Goal: Transaction & Acquisition: Book appointment/travel/reservation

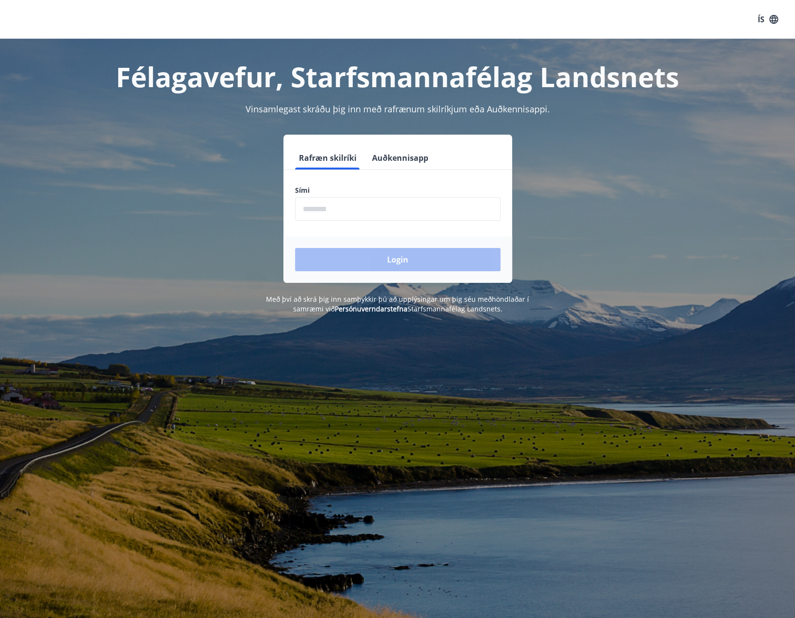
click at [365, 212] on input "phone" at bounding box center [397, 209] width 205 height 24
type input "********"
click at [367, 255] on button "Login" at bounding box center [397, 259] width 205 height 23
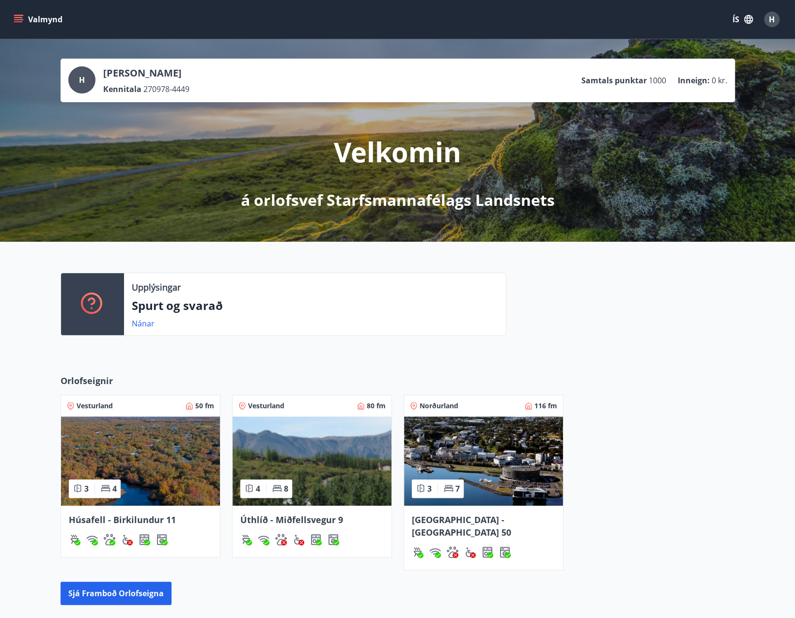
click at [193, 466] on img at bounding box center [140, 461] width 159 height 89
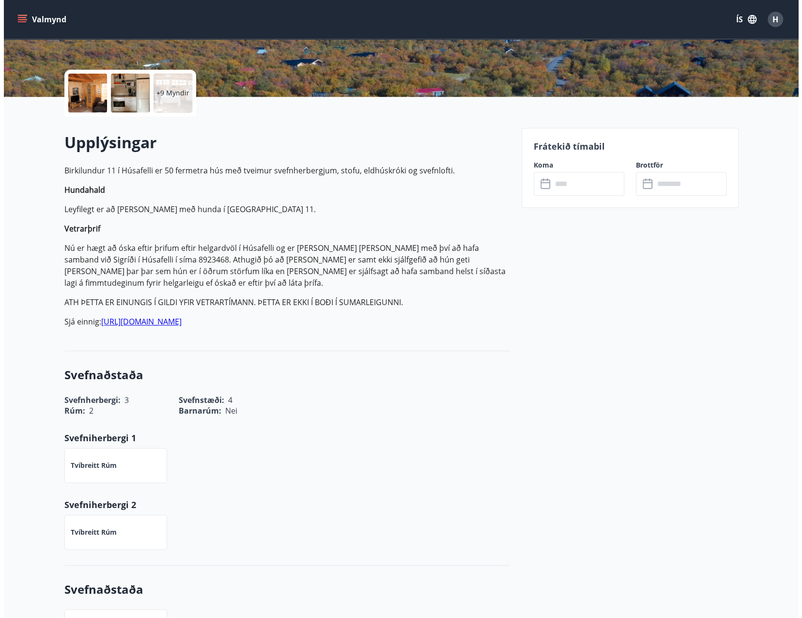
scroll to position [48, 0]
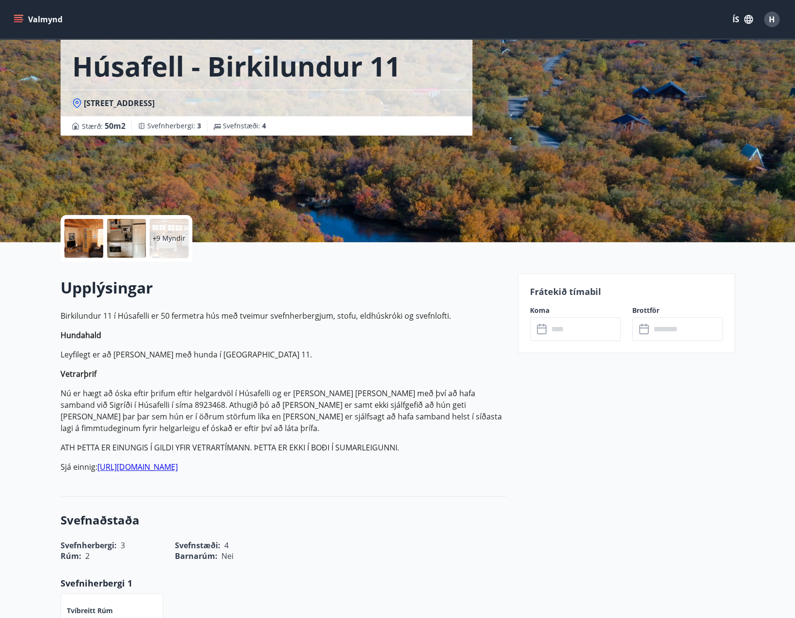
click at [96, 246] on div at bounding box center [83, 238] width 39 height 39
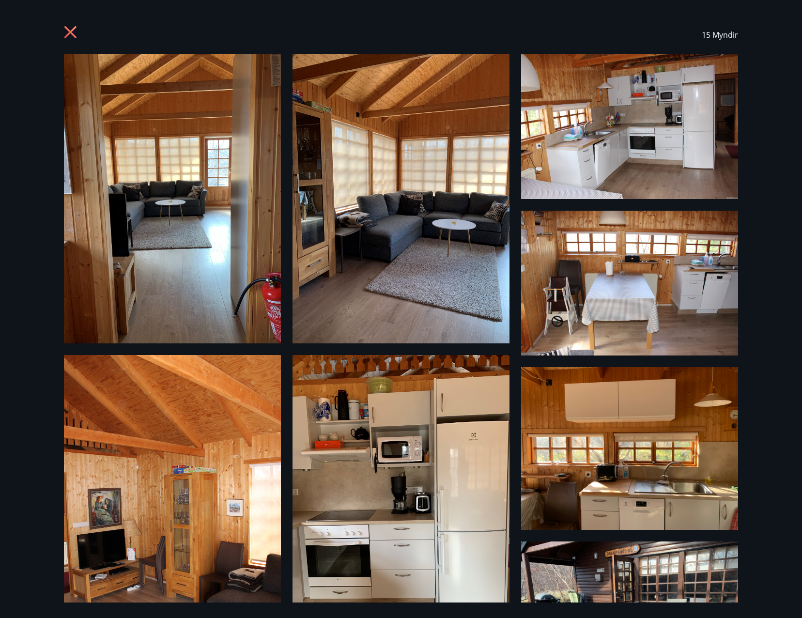
click at [241, 190] on img at bounding box center [172, 198] width 217 height 289
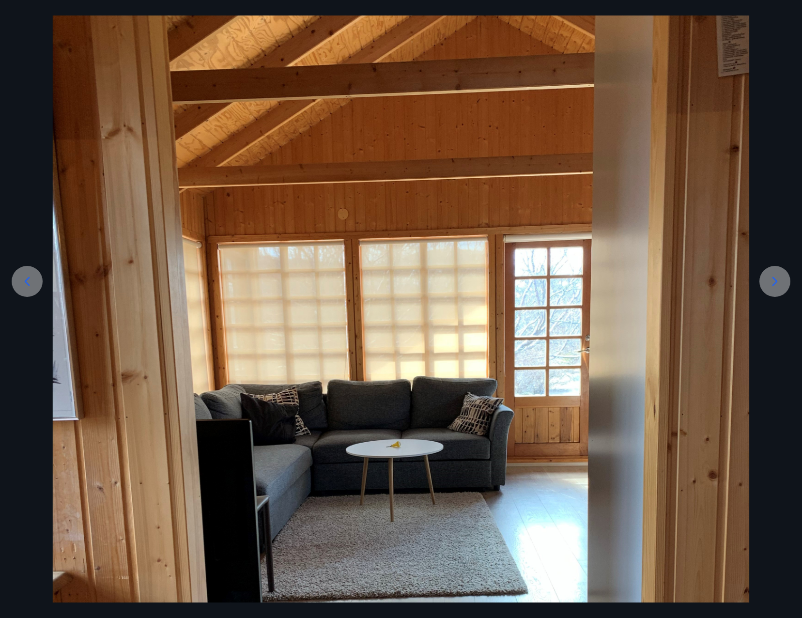
scroll to position [97, 0]
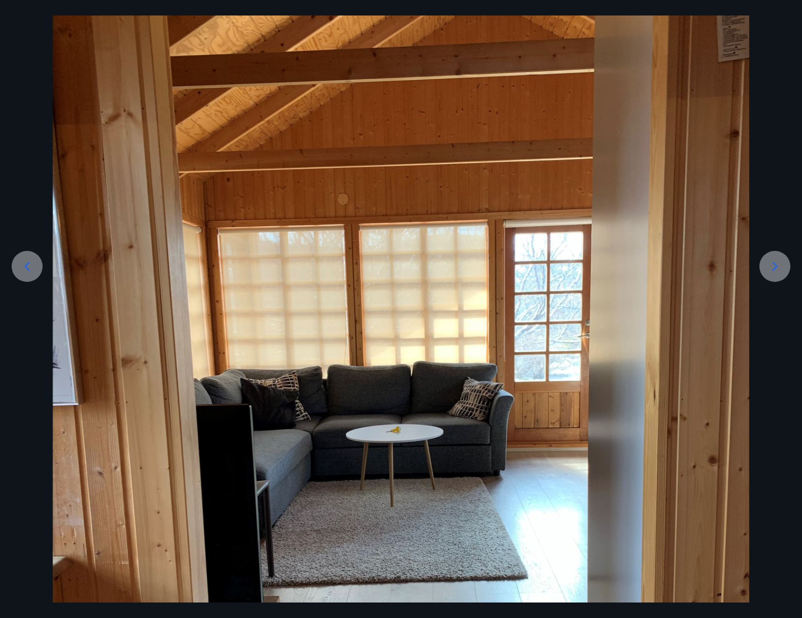
click at [771, 274] on icon at bounding box center [775, 267] width 16 height 16
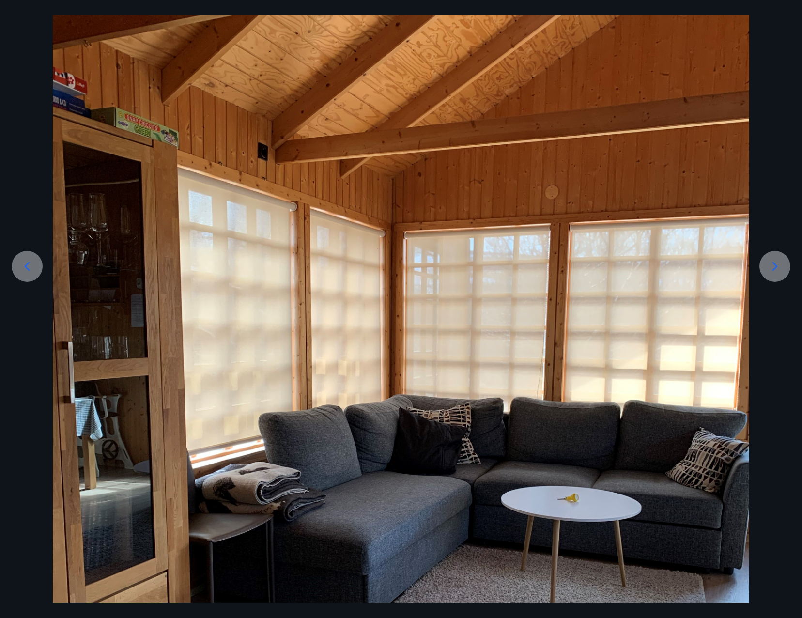
click at [771, 274] on icon at bounding box center [775, 267] width 16 height 16
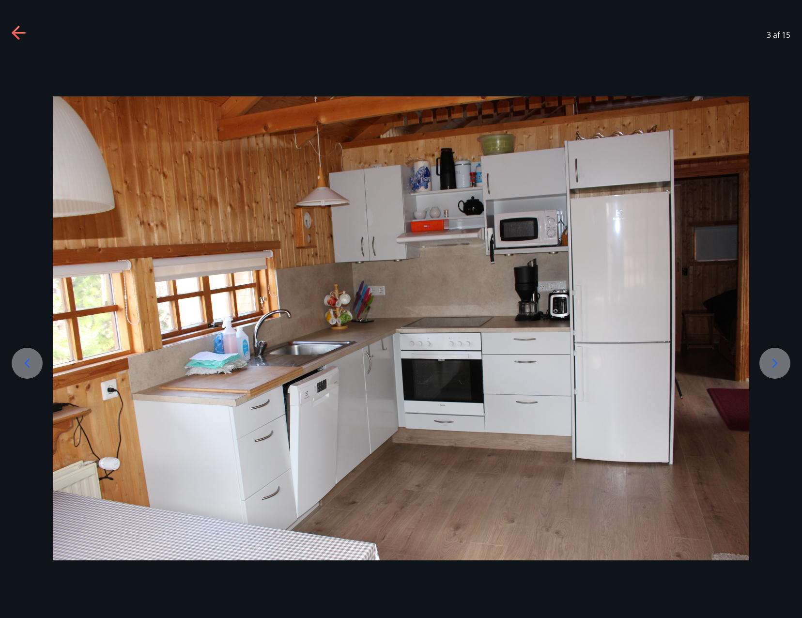
scroll to position [0, 0]
click at [782, 364] on icon at bounding box center [775, 364] width 16 height 16
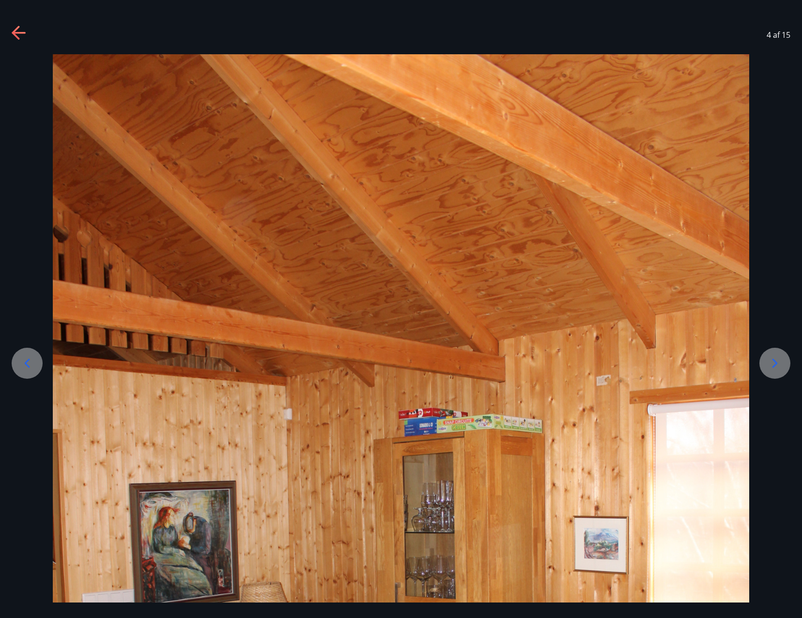
click at [782, 364] on icon at bounding box center [775, 364] width 16 height 16
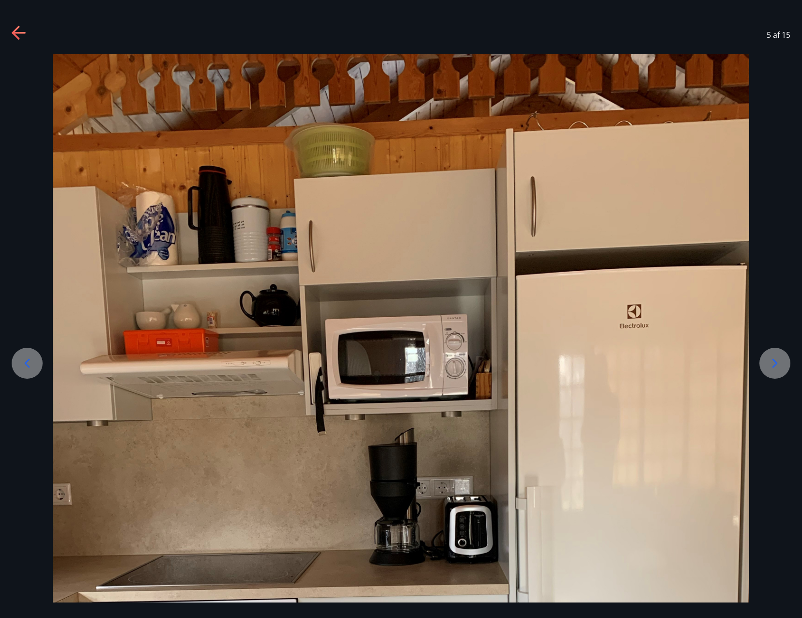
click at [782, 364] on icon at bounding box center [775, 364] width 16 height 16
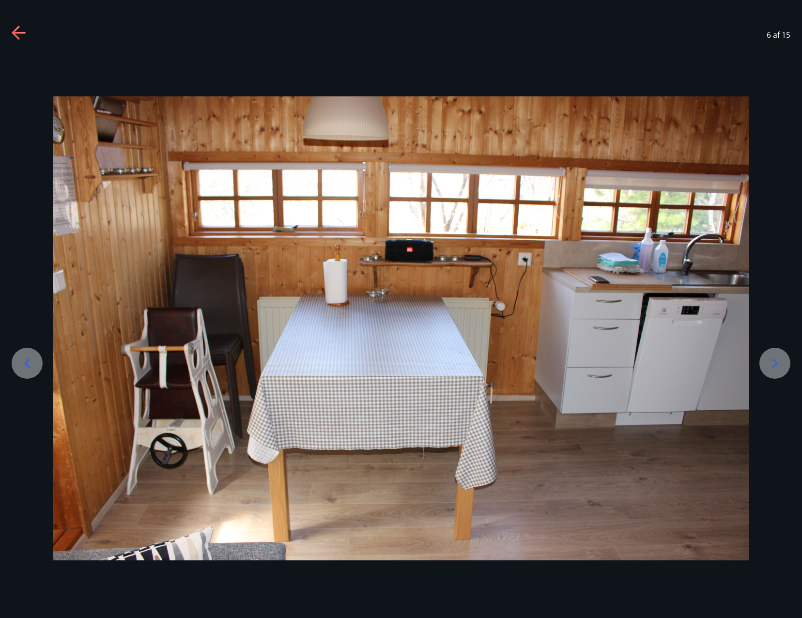
click at [782, 364] on icon at bounding box center [775, 364] width 16 height 16
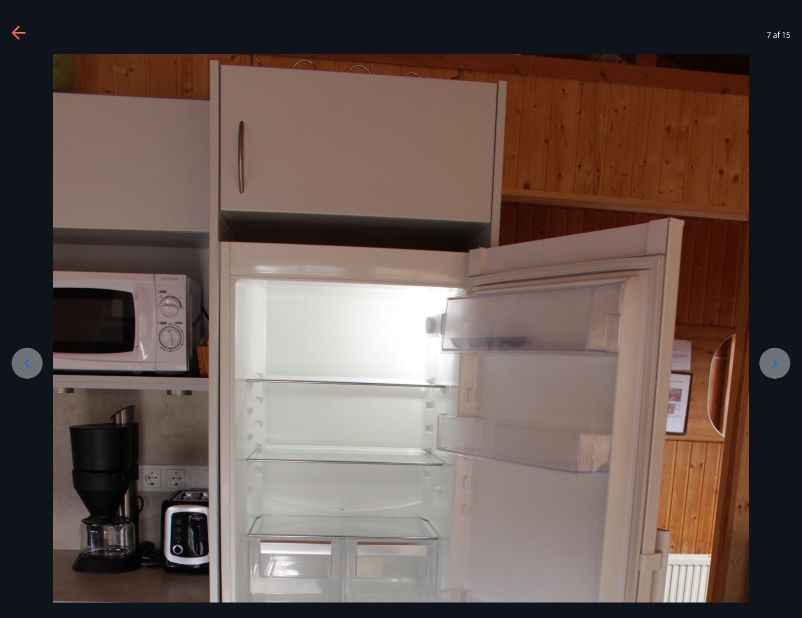
click at [782, 364] on icon at bounding box center [775, 364] width 16 height 16
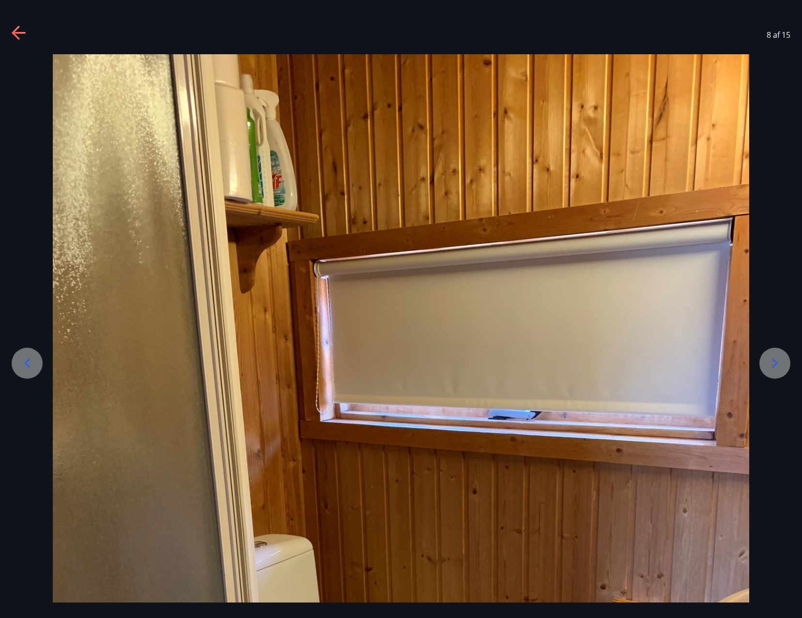
click at [782, 364] on icon at bounding box center [775, 364] width 16 height 16
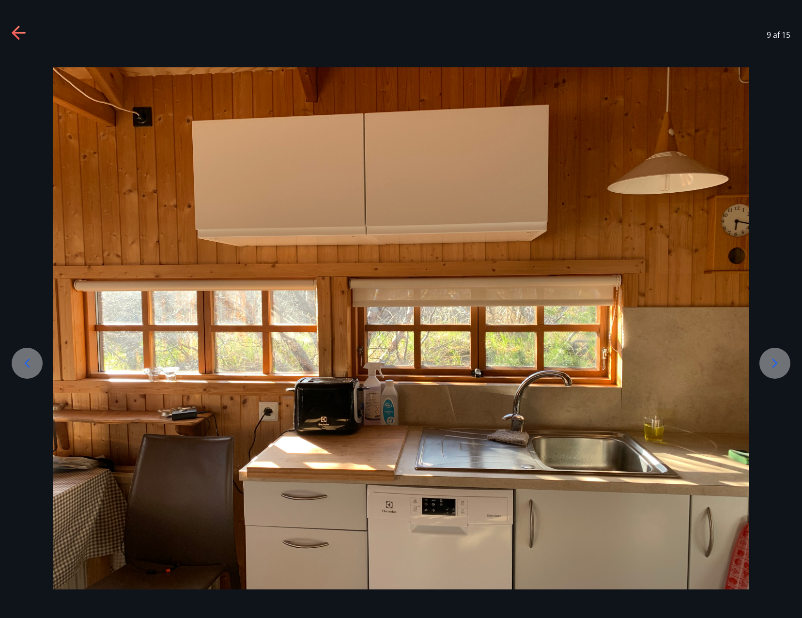
click at [782, 364] on icon at bounding box center [775, 364] width 16 height 16
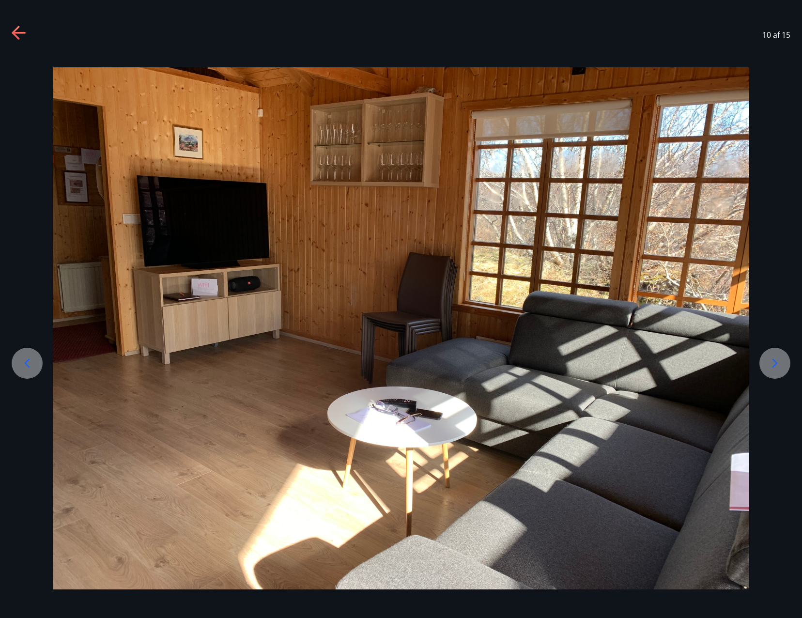
click at [782, 364] on icon at bounding box center [775, 364] width 16 height 16
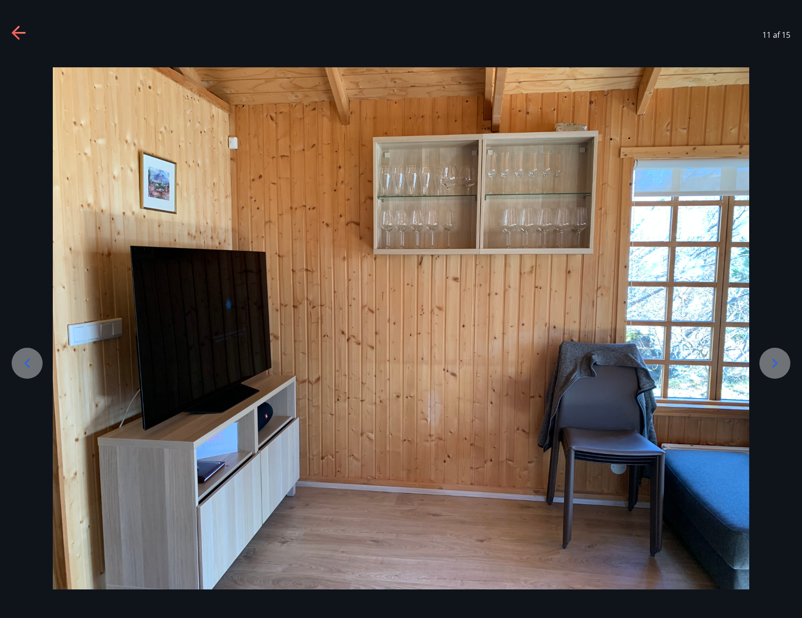
click at [782, 364] on icon at bounding box center [775, 364] width 16 height 16
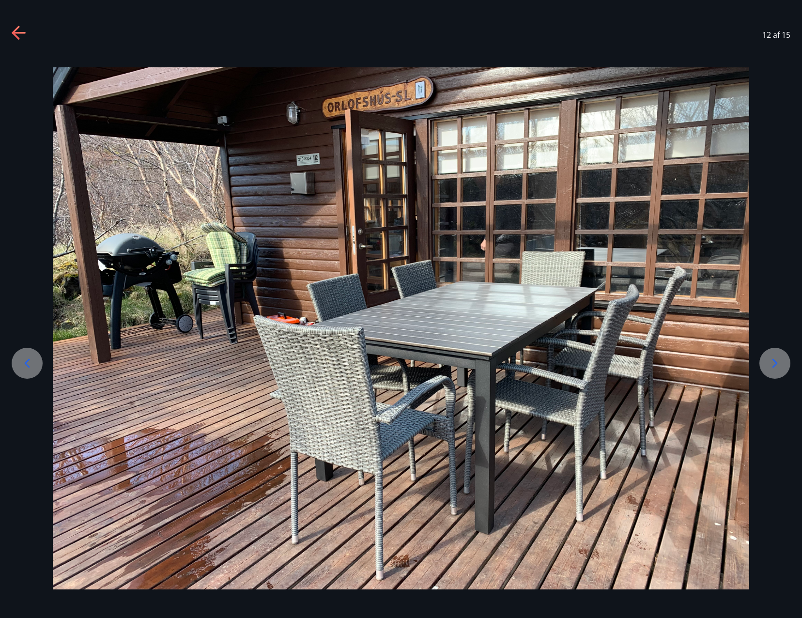
click at [782, 364] on icon at bounding box center [775, 364] width 16 height 16
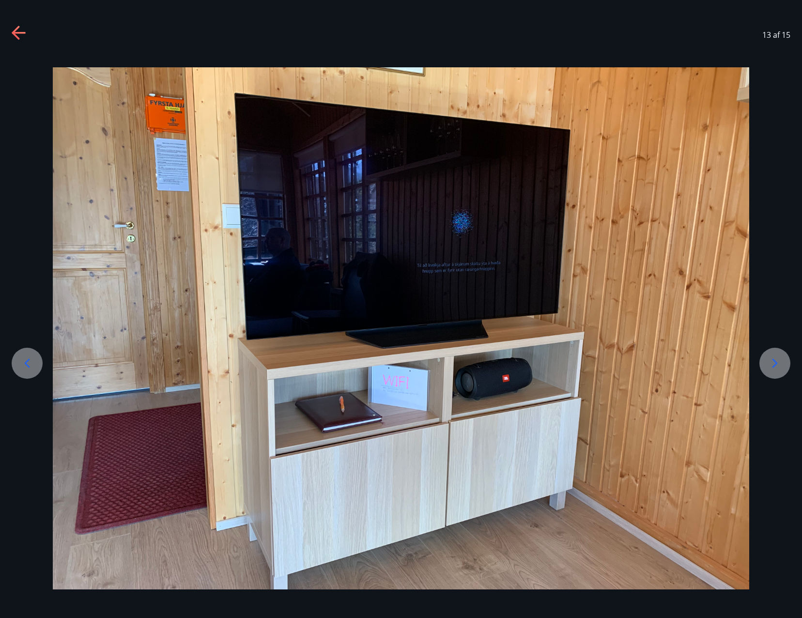
click at [782, 364] on icon at bounding box center [775, 364] width 16 height 16
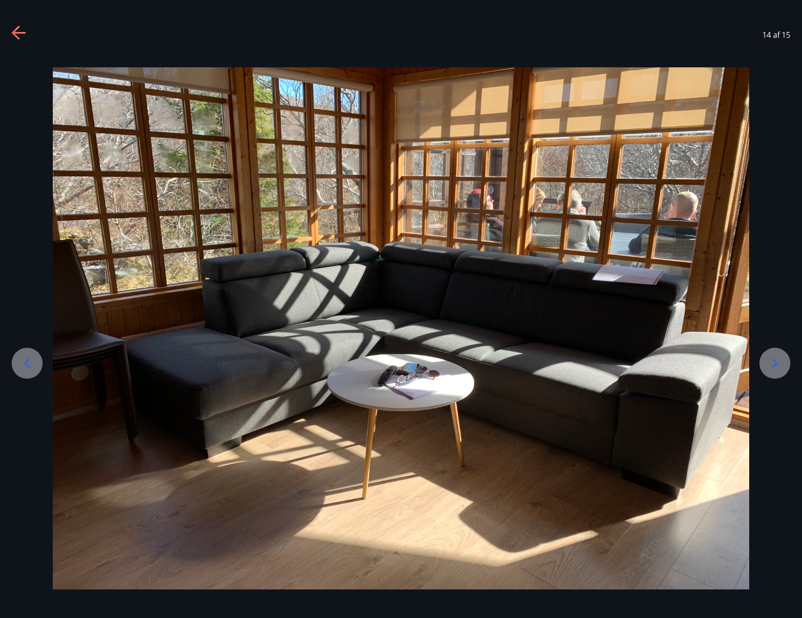
click at [782, 364] on icon at bounding box center [775, 364] width 16 height 16
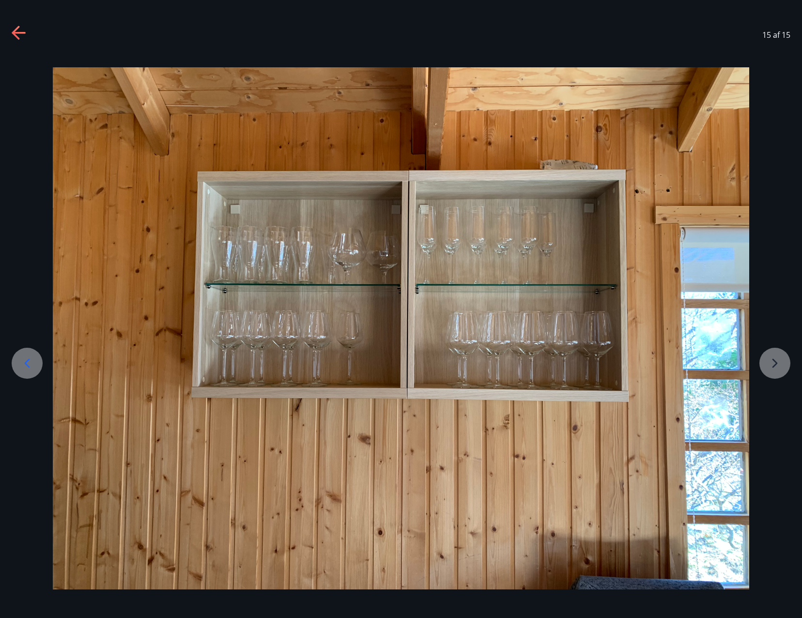
click at [782, 364] on div at bounding box center [401, 328] width 802 height 523
click at [776, 358] on div at bounding box center [401, 328] width 802 height 523
click at [21, 36] on icon at bounding box center [20, 34] width 16 height 16
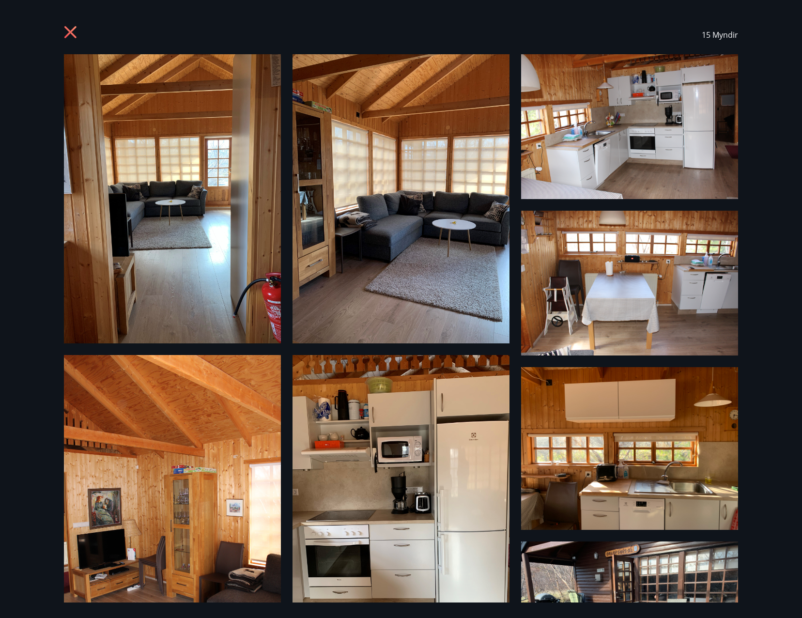
click at [71, 32] on icon at bounding box center [70, 32] width 2 height 2
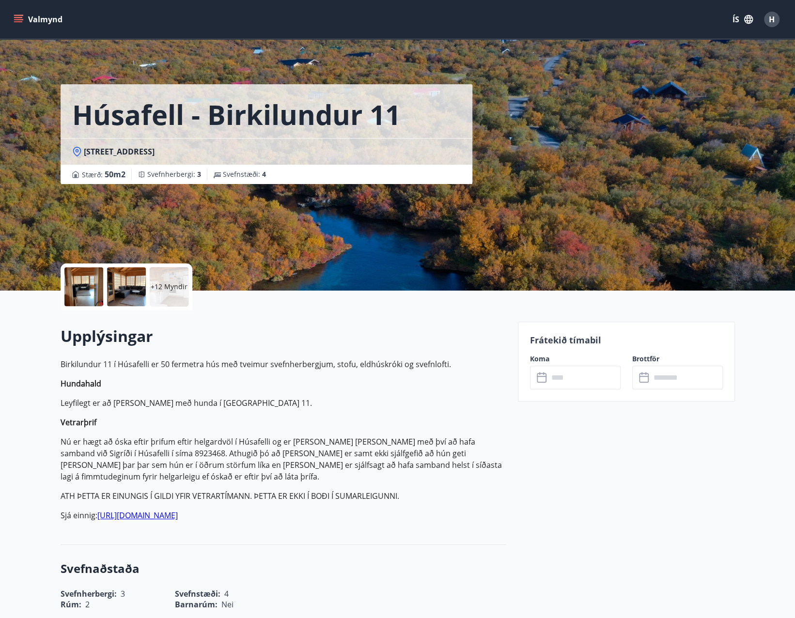
click at [318, 330] on h2 "Upplýsingar" at bounding box center [284, 336] width 446 height 21
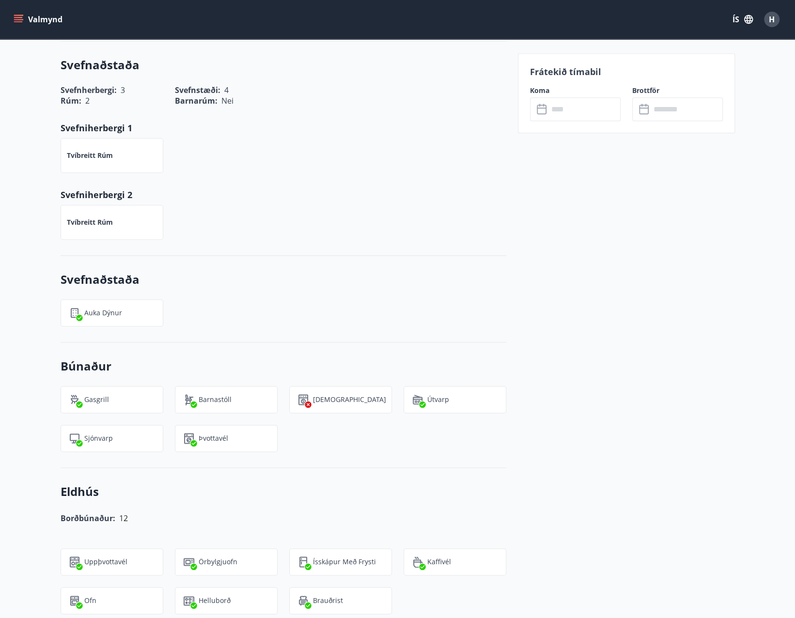
scroll to position [165, 0]
